Goal: Information Seeking & Learning: Learn about a topic

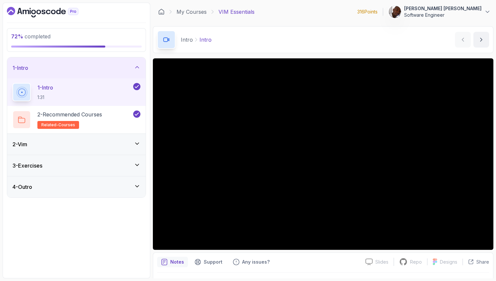
click at [97, 161] on div "3 - Exercises" at bounding box center [76, 165] width 138 height 21
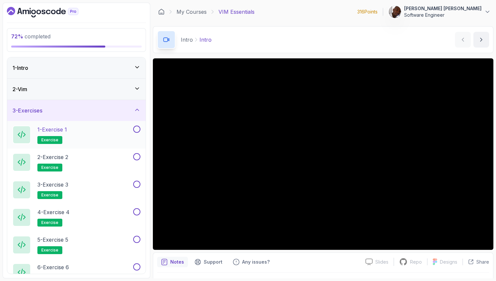
click at [118, 136] on div "1 - Exercise 1 exercise" at bounding box center [71, 135] width 119 height 18
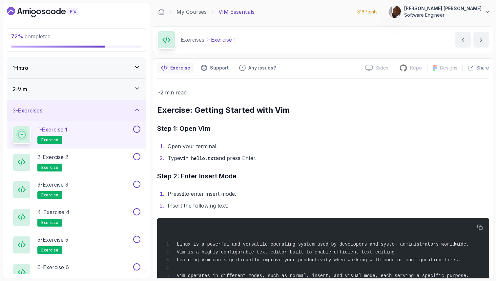
click at [136, 130] on button at bounding box center [136, 129] width 7 height 7
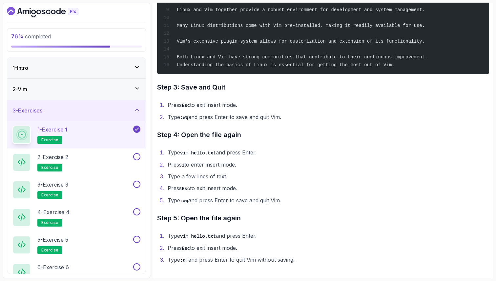
scroll to position [303, 0]
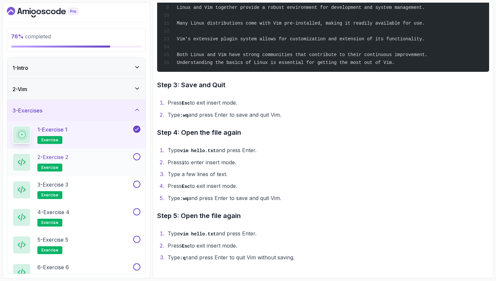
click at [87, 164] on div "2 - Exercise 2 exercise" at bounding box center [71, 162] width 119 height 18
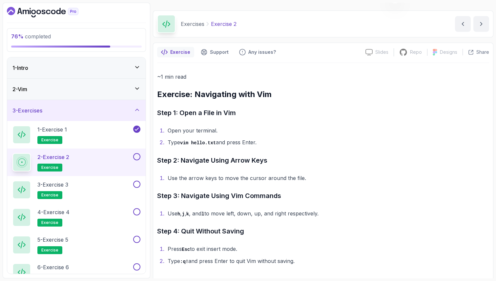
scroll to position [18, 0]
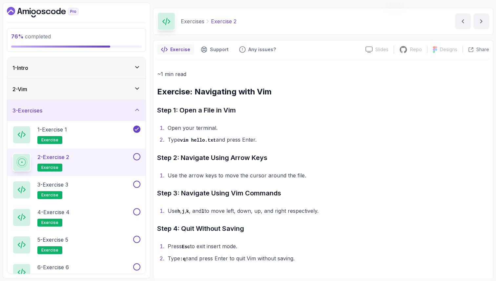
click at [138, 157] on button at bounding box center [136, 156] width 7 height 7
click at [118, 192] on div "3 - Exercise 3 exercise" at bounding box center [71, 190] width 119 height 18
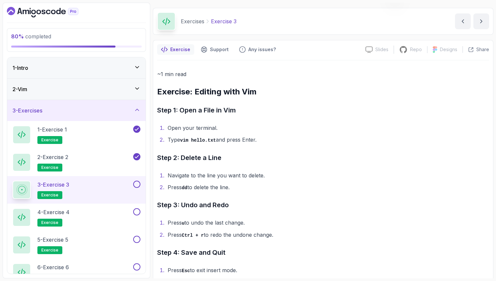
click at [136, 184] on button at bounding box center [136, 184] width 7 height 7
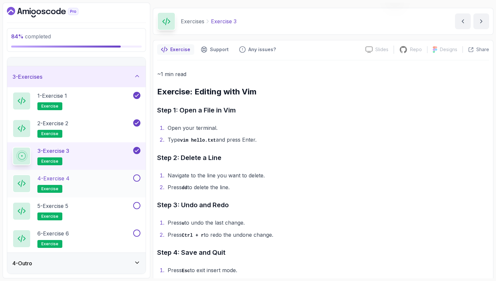
click at [111, 180] on div "4 - Exercise 4 exercise" at bounding box center [71, 184] width 119 height 18
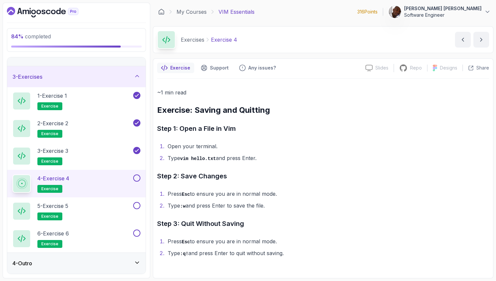
click at [135, 180] on button at bounding box center [136, 178] width 7 height 7
click at [105, 211] on div "5 - Exercise 5 exercise" at bounding box center [71, 211] width 119 height 18
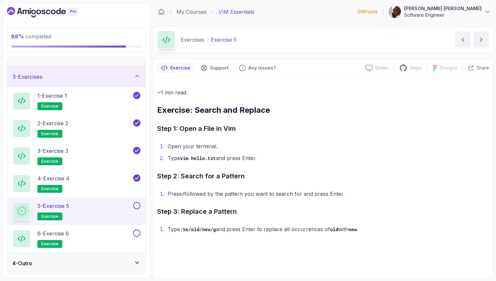
click at [123, 221] on div "5 - Exercise 5 exercise" at bounding box center [76, 212] width 138 height 28
click at [137, 206] on button at bounding box center [136, 205] width 7 height 7
click at [129, 238] on div "6 - Exercise 6 exercise" at bounding box center [71, 239] width 119 height 18
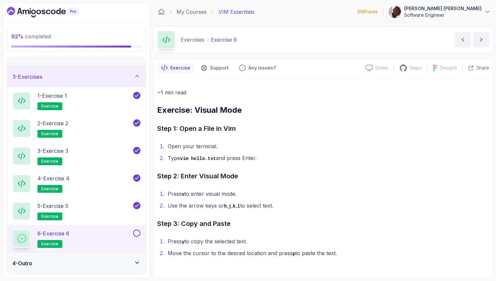
click at [135, 235] on button at bounding box center [136, 233] width 7 height 7
click at [132, 265] on div "4 - Outro" at bounding box center [76, 264] width 128 height 8
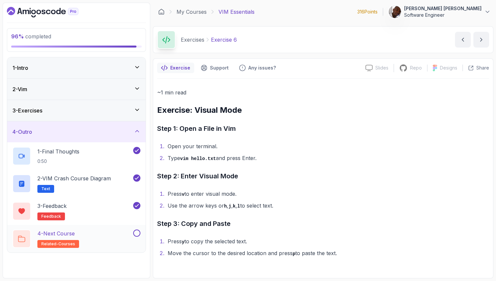
click at [119, 235] on div "4 - Next Course related-courses" at bounding box center [71, 239] width 119 height 18
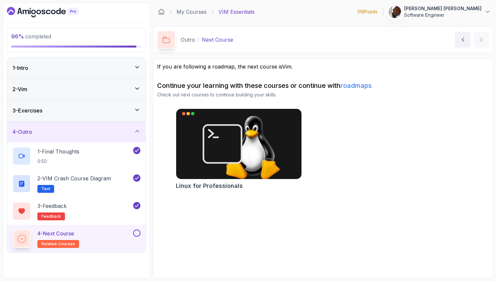
click at [137, 234] on button at bounding box center [136, 233] width 7 height 7
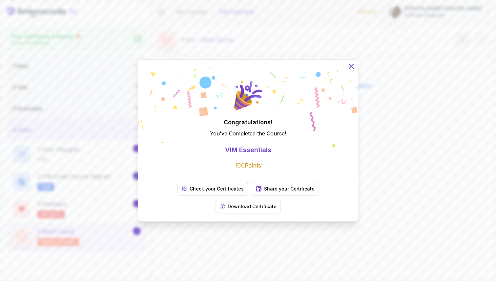
click at [350, 68] on icon at bounding box center [351, 66] width 4 height 4
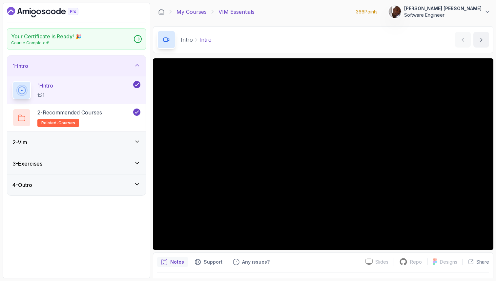
click at [184, 12] on link "My Courses" at bounding box center [192, 12] width 30 height 8
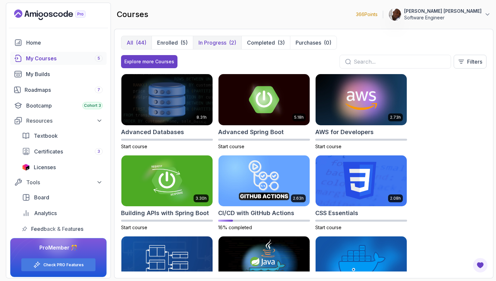
click at [214, 42] on p "In Progress" at bounding box center [213, 43] width 28 height 8
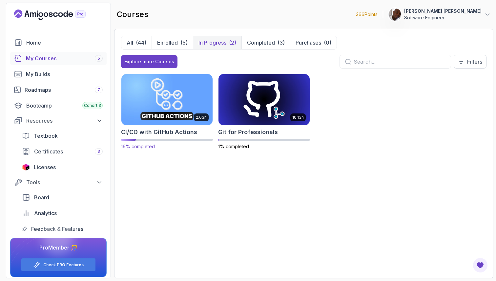
click at [158, 102] on img at bounding box center [167, 99] width 96 height 53
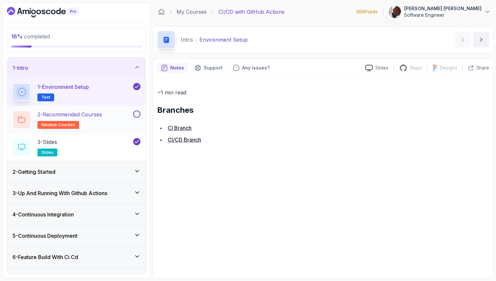
click at [88, 119] on h2 "2 - Recommended Courses related-courses" at bounding box center [69, 120] width 65 height 18
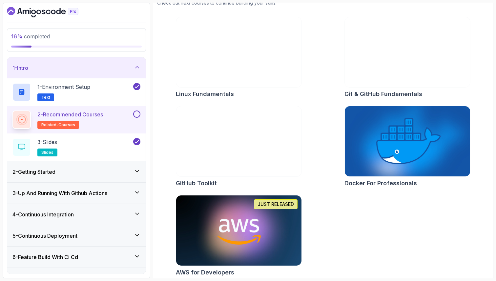
scroll to position [89, 0]
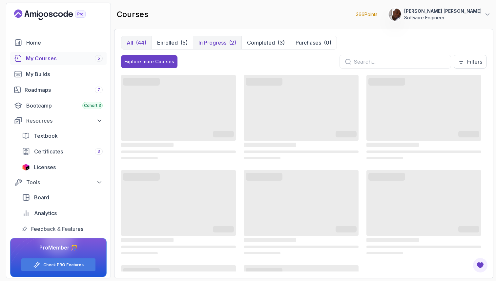
click at [210, 43] on p "In Progress" at bounding box center [213, 43] width 28 height 8
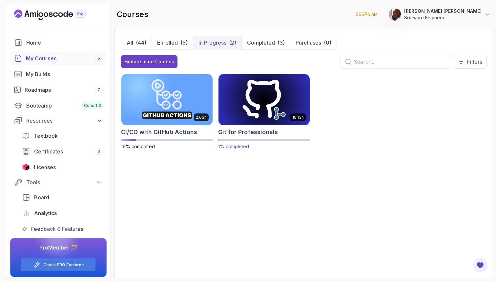
click at [261, 111] on img at bounding box center [264, 99] width 96 height 53
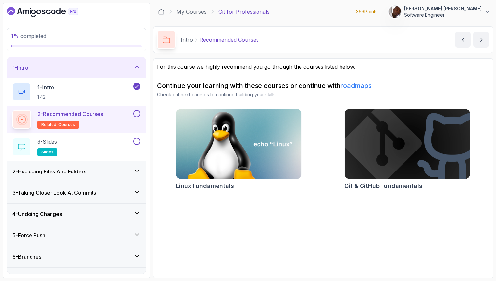
click at [137, 115] on button at bounding box center [136, 113] width 7 height 7
click at [119, 148] on div "3 - Slides slides" at bounding box center [71, 147] width 119 height 18
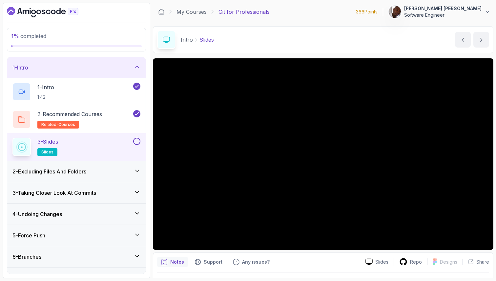
click at [101, 172] on div "2 - Excluding Files And Folders" at bounding box center [76, 172] width 128 height 8
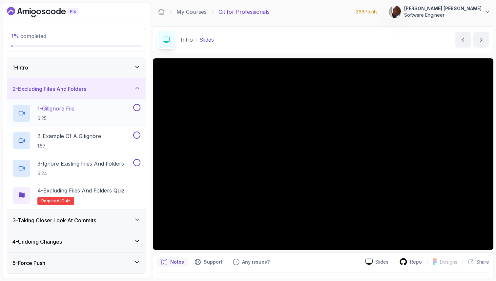
click at [81, 112] on div "1 - Gitignore File 6:25" at bounding box center [71, 113] width 119 height 18
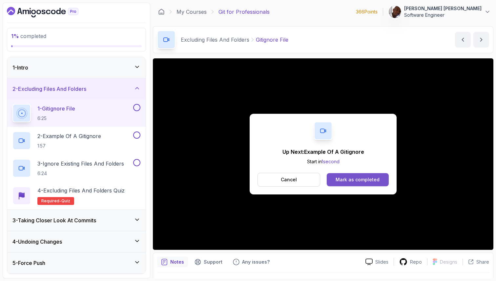
click at [355, 181] on div "Mark as completed" at bounding box center [358, 180] width 44 height 7
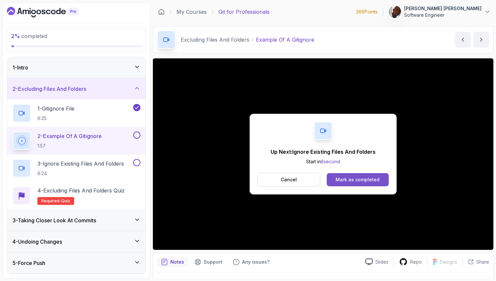
click at [352, 181] on div "Mark as completed" at bounding box center [358, 180] width 44 height 7
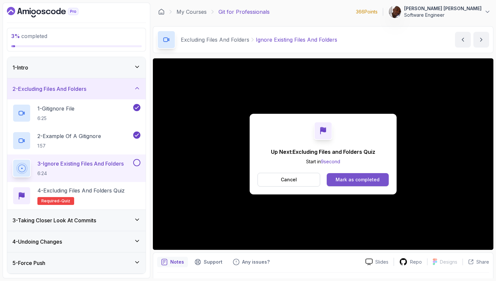
click at [363, 180] on div "Mark as completed" at bounding box center [358, 180] width 44 height 7
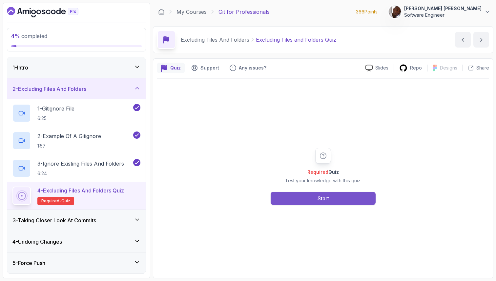
click at [304, 203] on button "Start" at bounding box center [323, 198] width 105 height 13
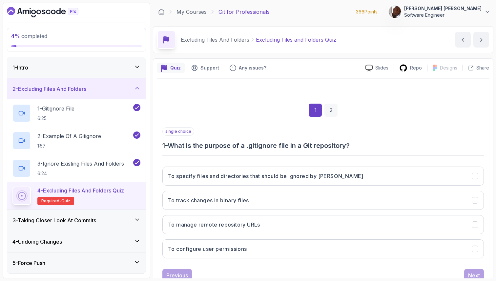
scroll to position [22, 0]
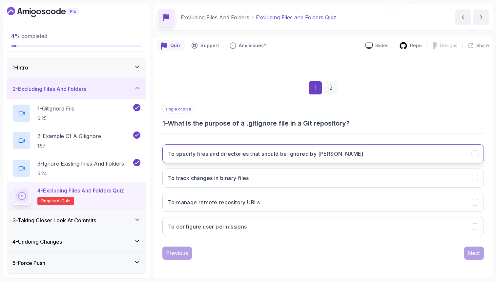
click at [478, 155] on icon "To specify files and directories that should be ignored by Git" at bounding box center [475, 154] width 6 height 6
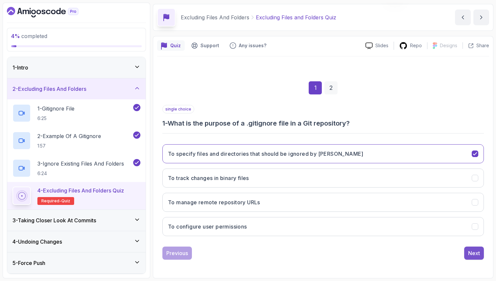
click at [473, 253] on div "Next" at bounding box center [474, 253] width 12 height 8
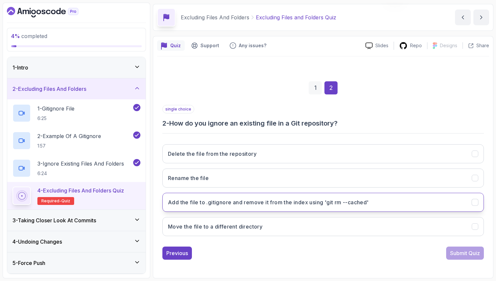
click at [474, 202] on icon "Add the file to .gitignore and remove it from the index using 'git rm --cached'" at bounding box center [475, 202] width 6 height 6
click at [477, 254] on div "Submit Quiz" at bounding box center [465, 253] width 30 height 8
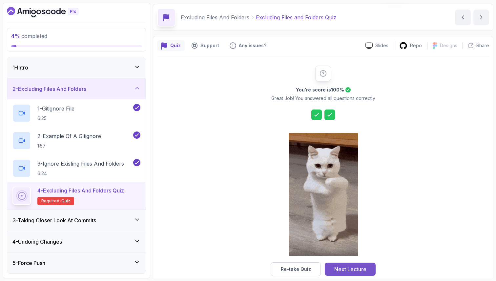
click at [366, 271] on div "Next Lecture" at bounding box center [350, 269] width 32 height 8
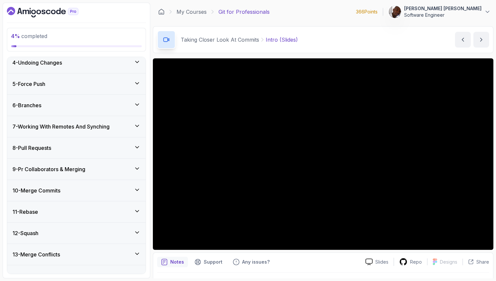
scroll to position [321, 0]
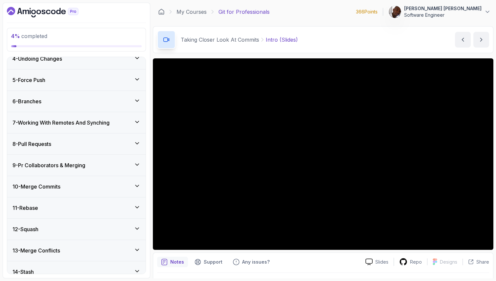
click at [88, 90] on div "5 - Force Push" at bounding box center [76, 80] width 138 height 21
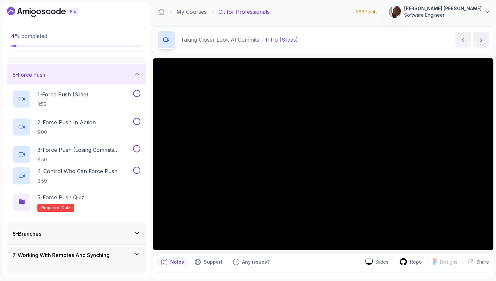
scroll to position [73, 0]
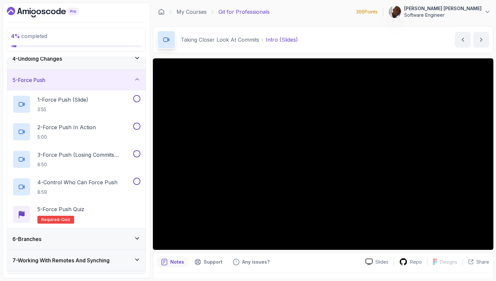
click at [89, 82] on div "5 - Force Push" at bounding box center [76, 80] width 128 height 8
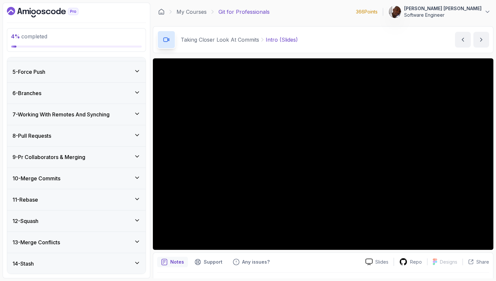
scroll to position [81, 0]
click at [77, 159] on h3 "9 - Pr Collaborators & Merging" at bounding box center [48, 158] width 73 height 8
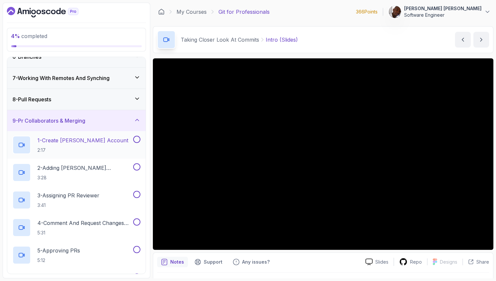
scroll to position [115, 0]
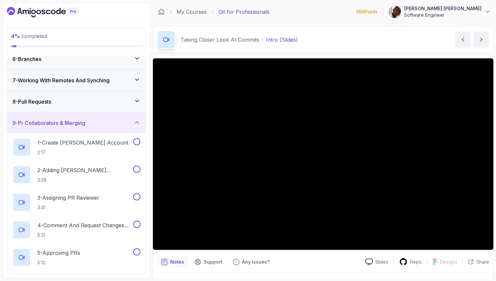
click at [123, 123] on div "9 - Pr Collaborators & Merging" at bounding box center [76, 123] width 128 height 8
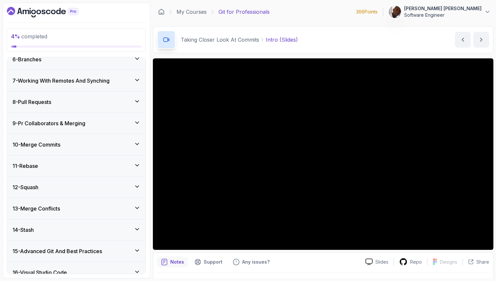
click at [100, 146] on div "10 - Merge Commits" at bounding box center [76, 145] width 128 height 8
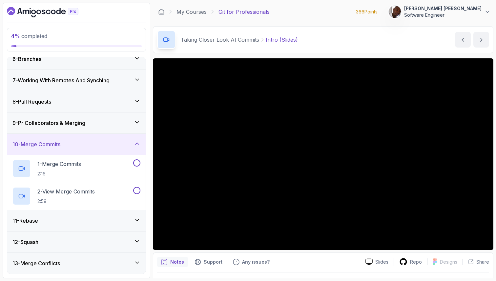
click at [100, 146] on div "10 - Merge Commits" at bounding box center [76, 144] width 128 height 8
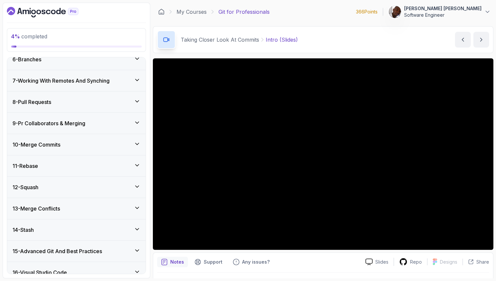
click at [100, 146] on div "10 - Merge Commits" at bounding box center [76, 145] width 128 height 8
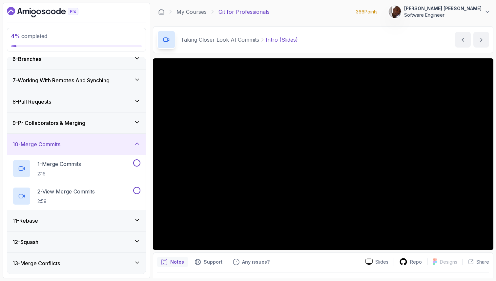
click at [100, 146] on div "10 - Merge Commits" at bounding box center [76, 144] width 128 height 8
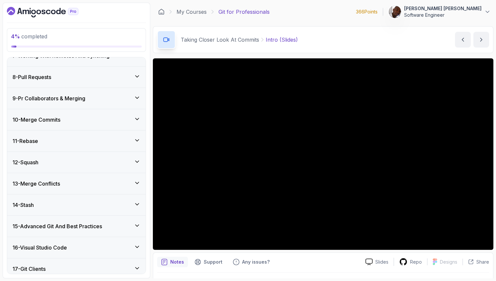
scroll to position [141, 0]
click at [103, 160] on div "12 - Squash" at bounding box center [76, 162] width 128 height 8
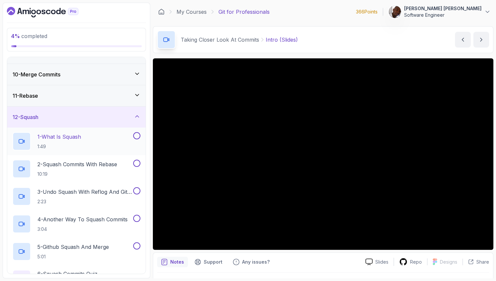
scroll to position [177, 0]
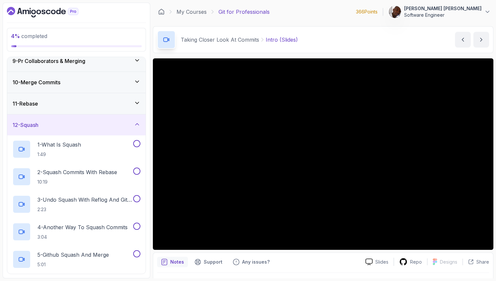
click at [119, 126] on div "12 - Squash" at bounding box center [76, 125] width 128 height 8
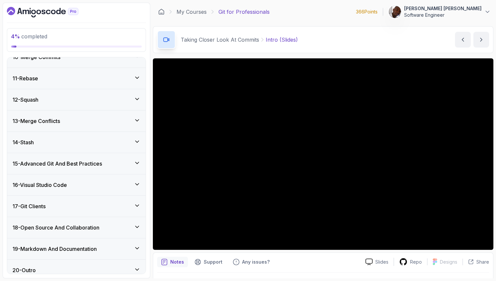
scroll to position [209, 0]
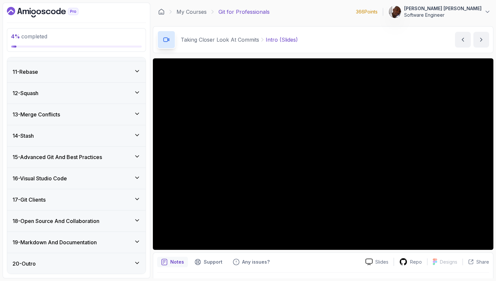
click at [93, 180] on div "16 - Visual Studio Code" at bounding box center [76, 179] width 128 height 8
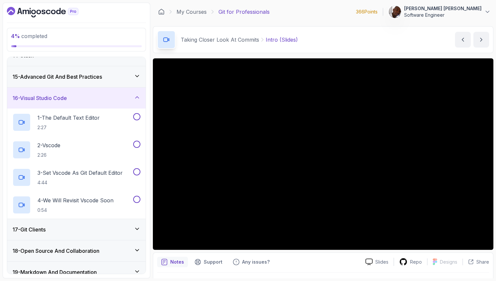
scroll to position [285, 0]
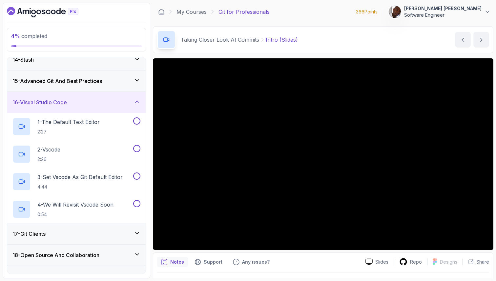
click at [106, 99] on div "16 - Visual Studio Code" at bounding box center [76, 102] width 128 height 8
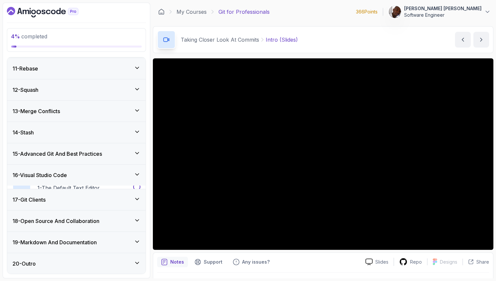
scroll to position [209, 0]
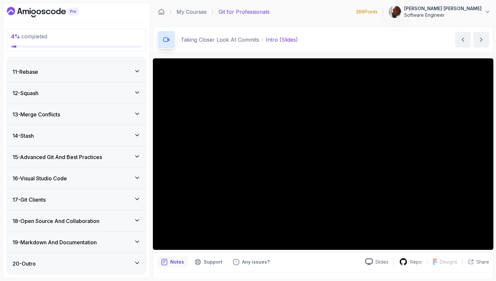
click at [81, 202] on div "17 - Git Clients" at bounding box center [76, 200] width 128 height 8
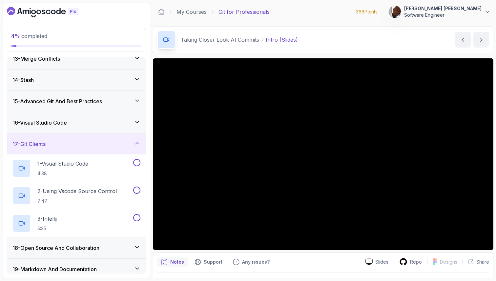
scroll to position [272, 0]
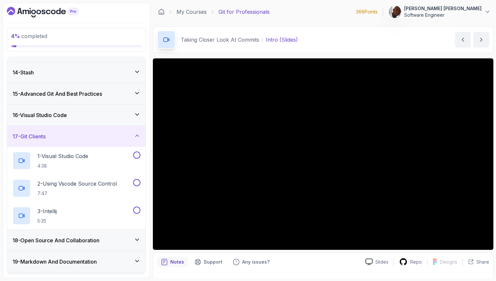
click at [77, 137] on div "17 - Git Clients" at bounding box center [76, 137] width 128 height 8
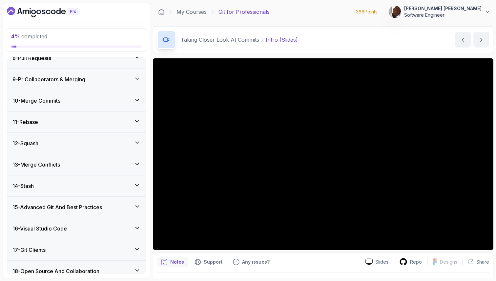
scroll to position [0, 0]
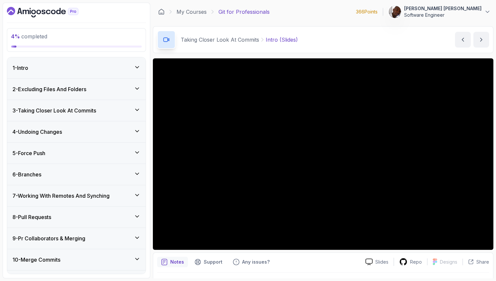
click at [79, 110] on h3 "3 - Taking Closer Look At Commits" at bounding box center [54, 111] width 84 height 8
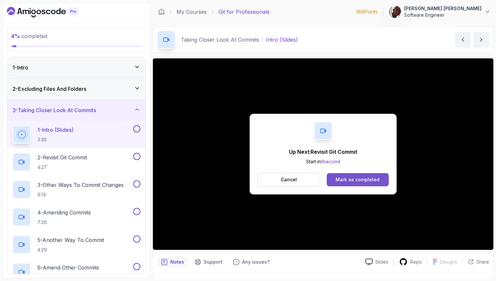
click at [354, 181] on div "Mark as completed" at bounding box center [358, 180] width 44 height 7
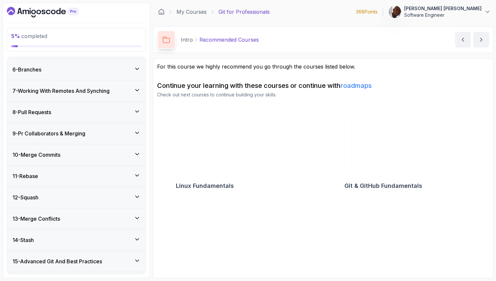
scroll to position [292, 0]
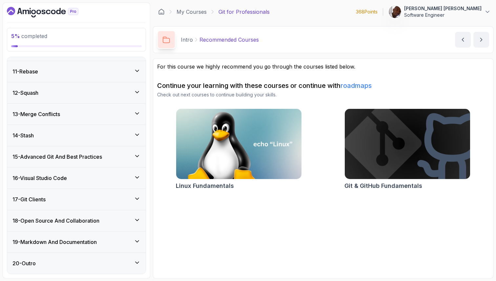
click at [82, 199] on div "17 - Git Clients" at bounding box center [76, 200] width 128 height 8
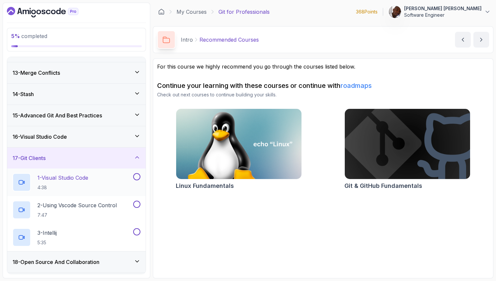
scroll to position [252, 0]
click at [133, 178] on div at bounding box center [136, 175] width 9 height 7
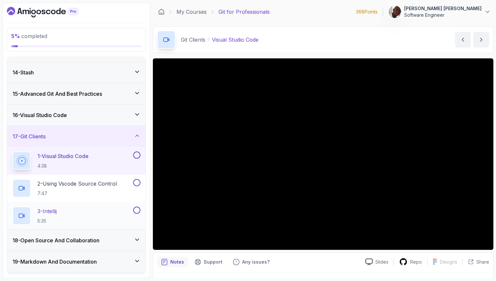
scroll to position [292, 0]
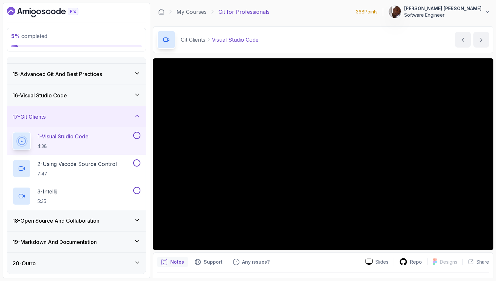
click at [91, 259] on div "20 - Outro" at bounding box center [76, 263] width 138 height 21
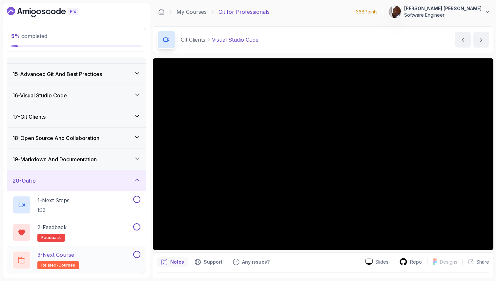
click at [91, 257] on div "3 - Next Course related-courses" at bounding box center [71, 260] width 119 height 18
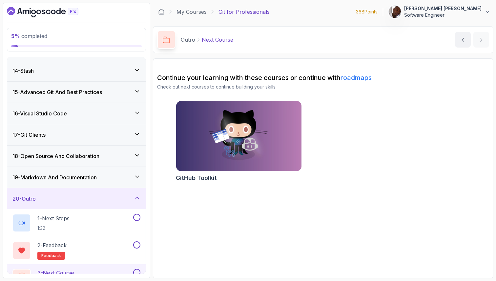
scroll to position [271, 0]
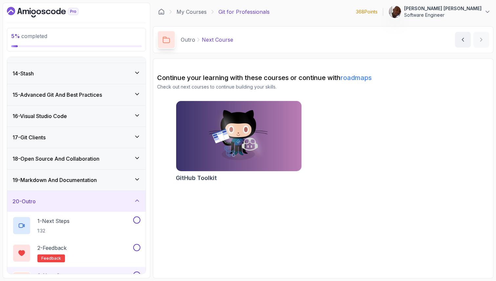
click at [85, 95] on h3 "15 - Advanced Git And Best Practices" at bounding box center [57, 95] width 90 height 8
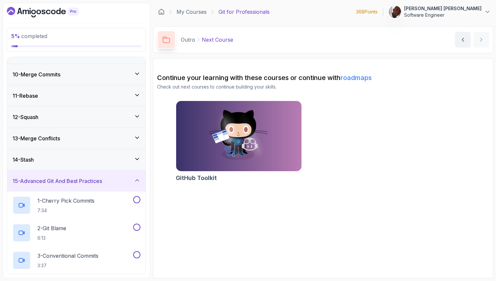
scroll to position [183, 0]
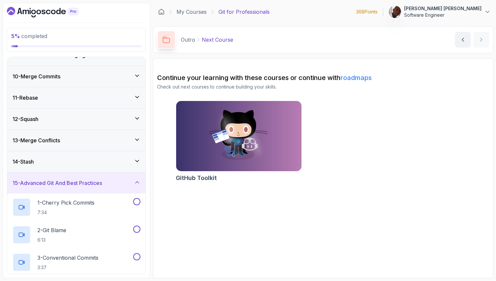
click at [89, 167] on div "14 - Stash" at bounding box center [76, 161] width 138 height 21
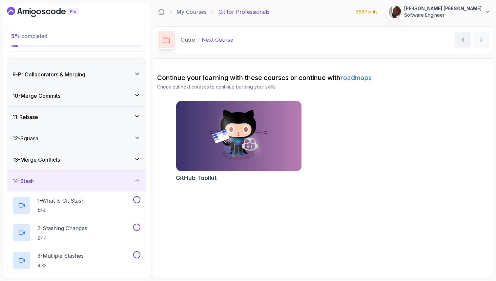
scroll to position [163, 0]
click at [87, 161] on div "13 - Merge Conflicts" at bounding box center [76, 160] width 128 height 8
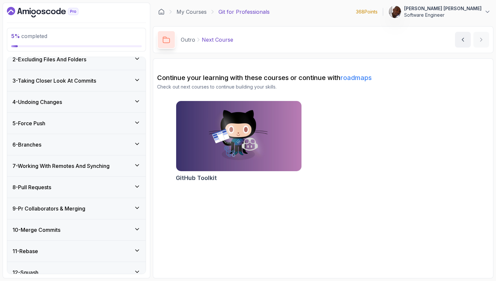
scroll to position [0, 0]
